Goal: Information Seeking & Learning: Learn about a topic

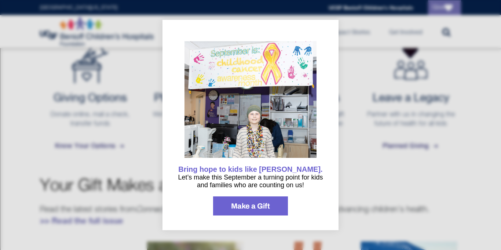
click at [319, 118] on span "information" at bounding box center [250, 101] width 147 height 135
click at [356, 139] on div at bounding box center [250, 125] width 501 height 250
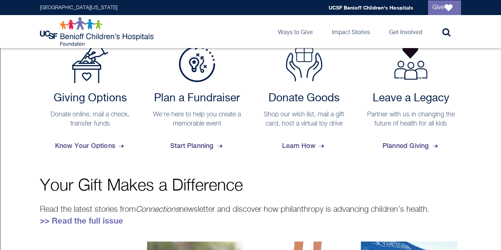
click at [356, 139] on div at bounding box center [250, 125] width 501 height 250
click at [356, 139] on div "Donate Goods Shop our wish list, mail a gift card, host a virtual toy drive Lea…" at bounding box center [303, 99] width 107 height 111
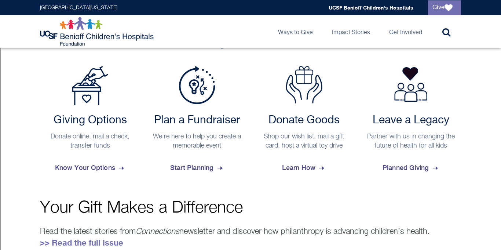
scroll to position [294, 0]
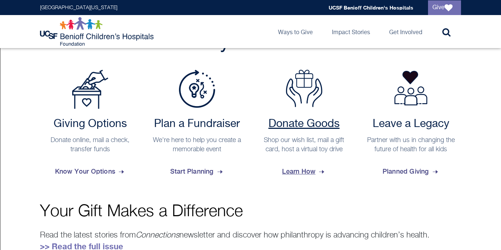
click at [309, 170] on span "Learn How" at bounding box center [304, 171] width 44 height 20
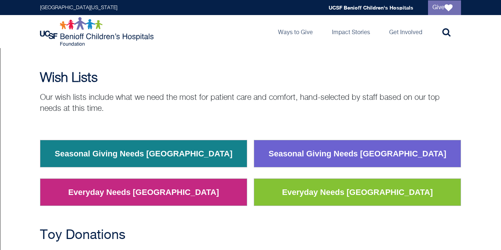
click at [145, 154] on link "Seasonal Giving Needs [GEOGRAPHIC_DATA]" at bounding box center [143, 153] width 189 height 19
click at [347, 159] on link "Seasonal Giving Needs [GEOGRAPHIC_DATA]" at bounding box center [357, 153] width 189 height 19
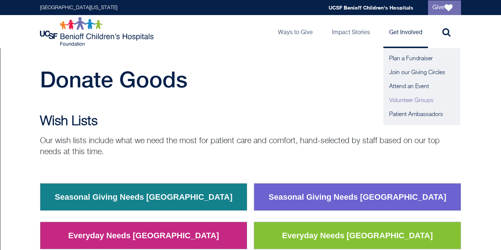
click at [423, 100] on link "Volunteer Groups" at bounding box center [421, 100] width 77 height 14
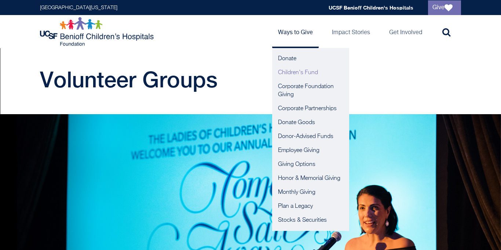
click at [310, 71] on link "Children's Fund" at bounding box center [310, 73] width 77 height 14
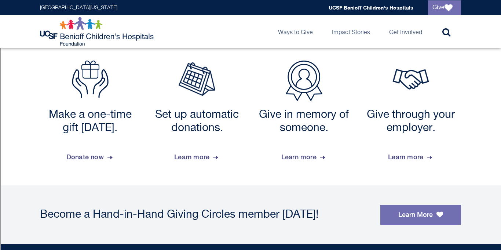
scroll to position [676, 0]
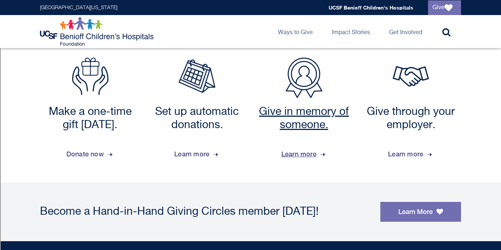
click at [312, 157] on span "Learn more" at bounding box center [303, 154] width 45 height 20
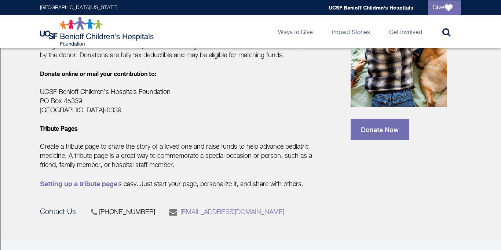
scroll to position [397, 0]
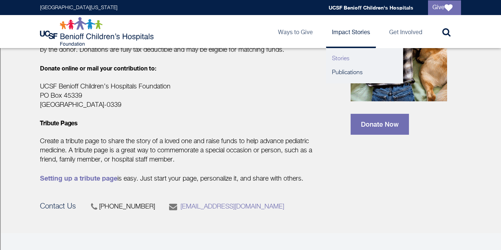
click at [333, 59] on link "Stories" at bounding box center [364, 59] width 77 height 14
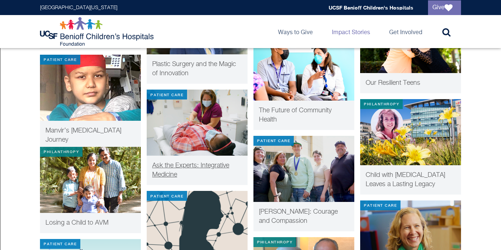
scroll to position [1181, 0]
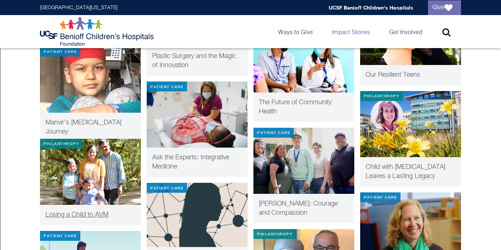
click at [94, 184] on img at bounding box center [90, 172] width 101 height 66
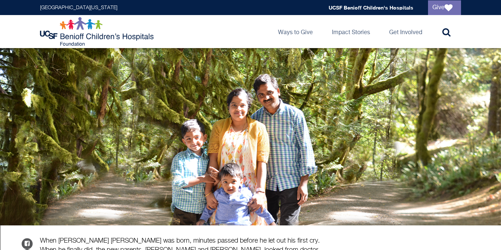
scroll to position [73, 0]
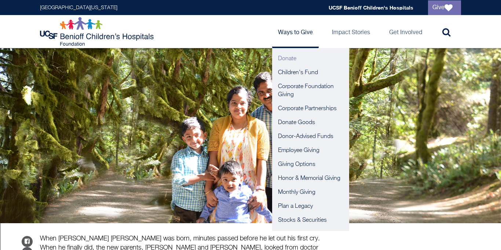
click at [295, 57] on link "Donate" at bounding box center [310, 59] width 77 height 14
